Goal: Navigation & Orientation: Find specific page/section

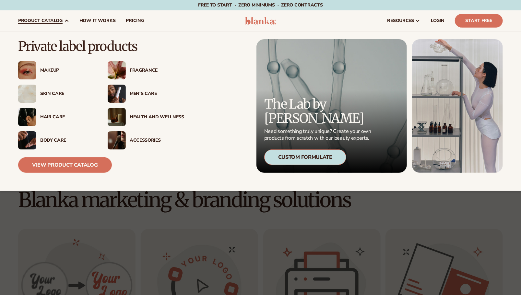
click at [33, 18] on span "product catalog" at bounding box center [40, 20] width 44 height 5
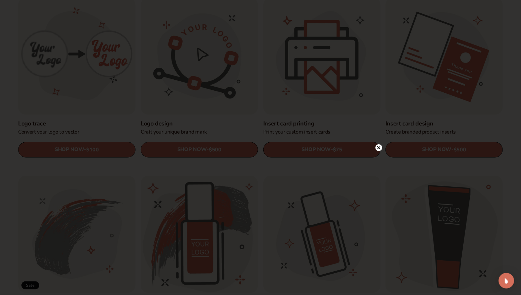
scroll to position [357, 0]
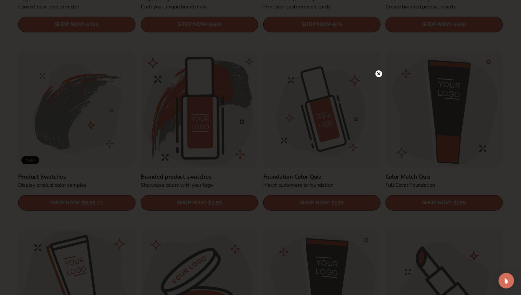
click at [377, 71] on circle at bounding box center [378, 73] width 7 height 7
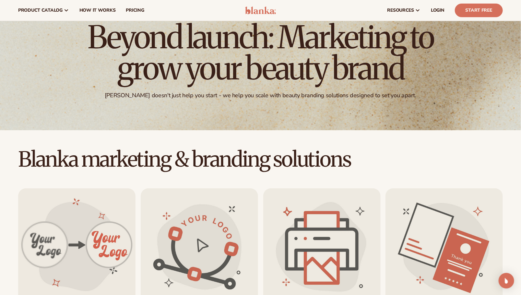
scroll to position [0, 0]
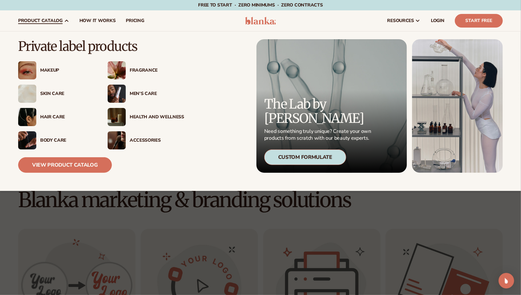
click at [43, 19] on span "product catalog" at bounding box center [40, 20] width 44 height 5
click at [66, 172] on link "View Product Catalog" at bounding box center [65, 165] width 94 height 16
click at [68, 165] on link "View Product Catalog" at bounding box center [65, 165] width 94 height 16
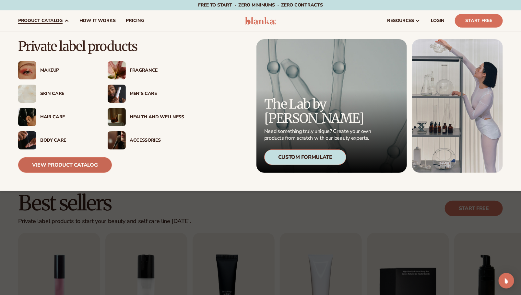
click at [76, 163] on link "View Product Catalog" at bounding box center [65, 165] width 94 height 16
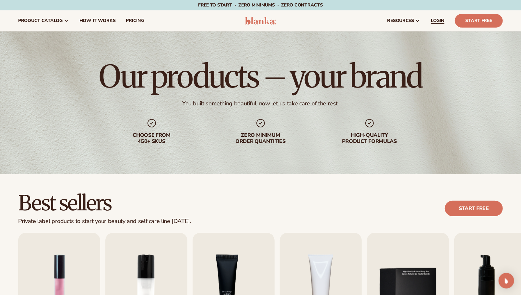
click at [443, 25] on link "LOGIN" at bounding box center [438, 20] width 24 height 21
